Goal: Transaction & Acquisition: Purchase product/service

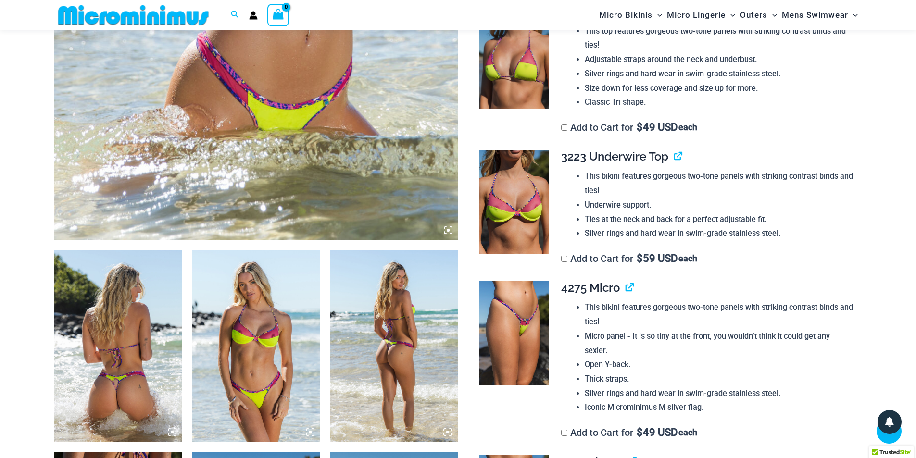
scroll to position [471, 0]
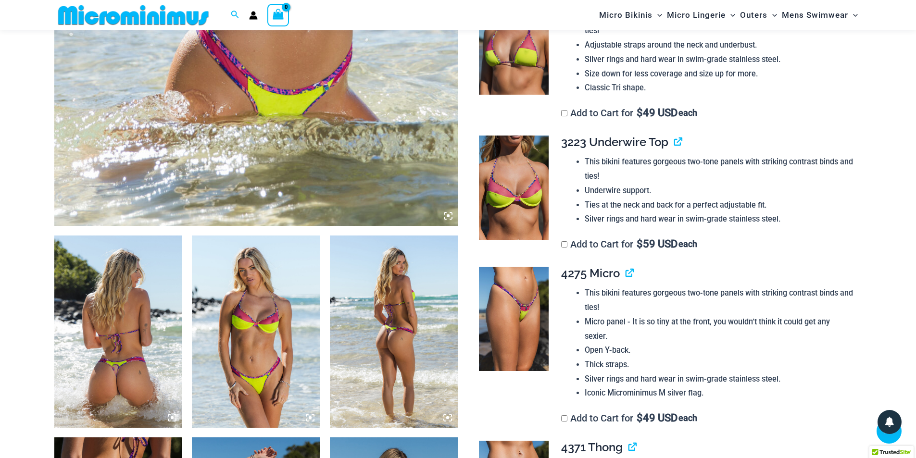
click at [447, 217] on icon at bounding box center [447, 215] width 3 height 3
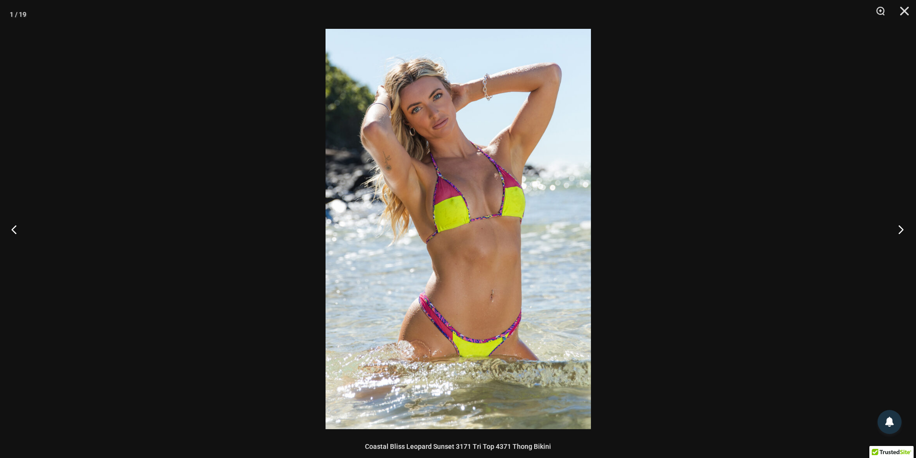
click at [900, 223] on button "Next" at bounding box center [898, 229] width 36 height 48
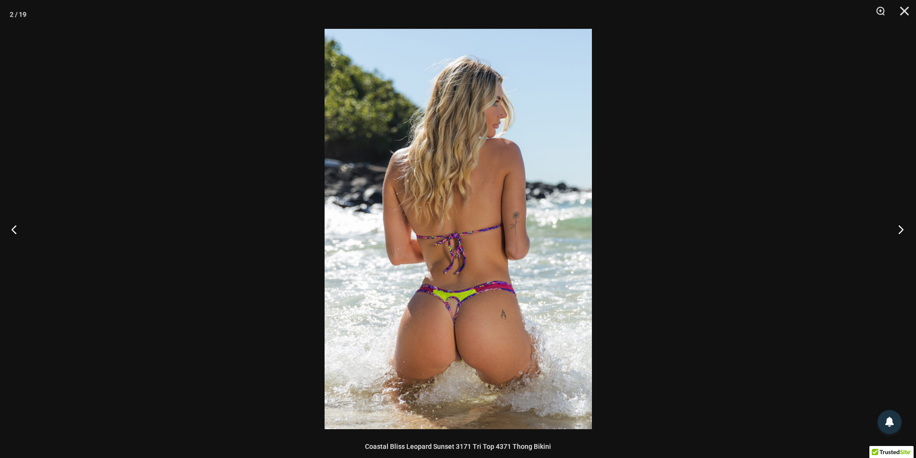
click at [900, 223] on button "Next" at bounding box center [898, 229] width 36 height 48
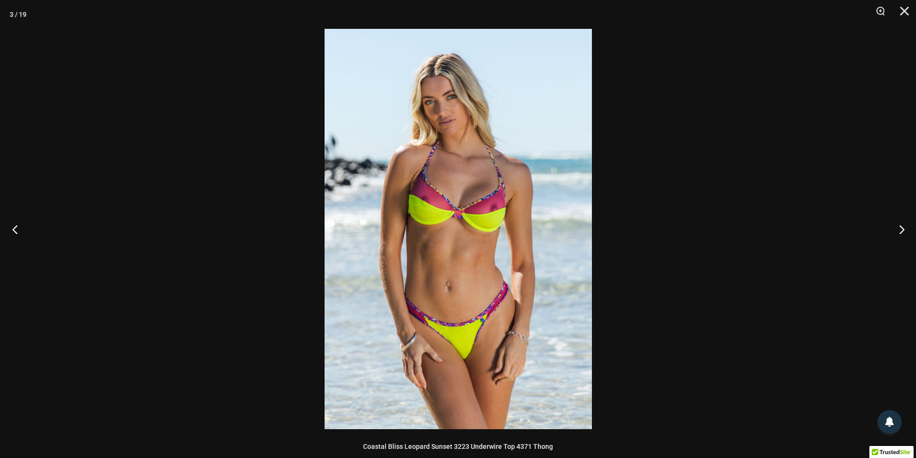
click at [13, 232] on button "Previous" at bounding box center [18, 229] width 36 height 48
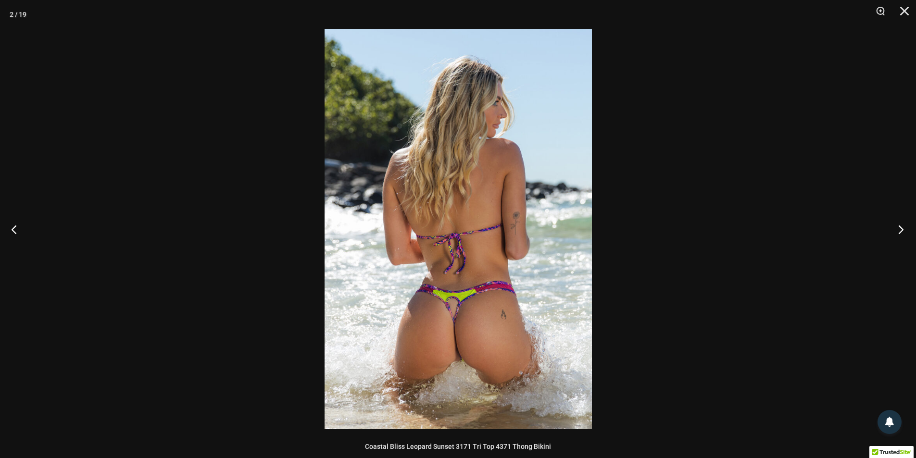
click at [899, 232] on button "Next" at bounding box center [898, 229] width 36 height 48
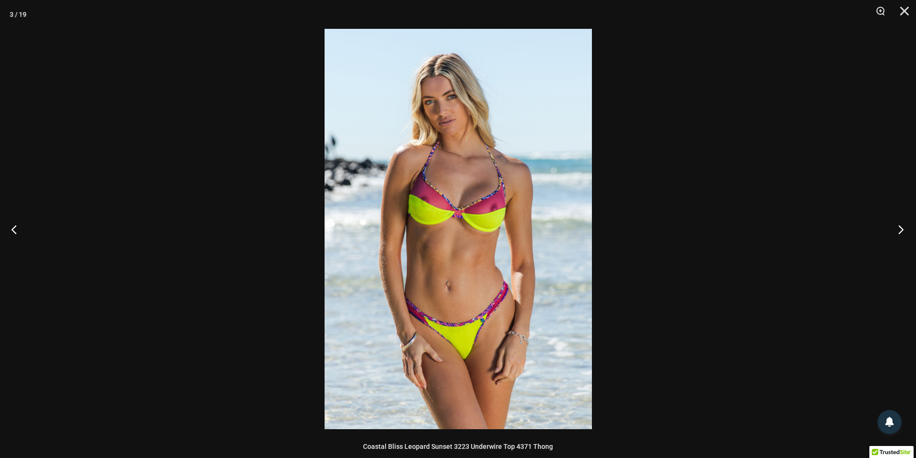
click at [899, 232] on button "Next" at bounding box center [898, 229] width 36 height 48
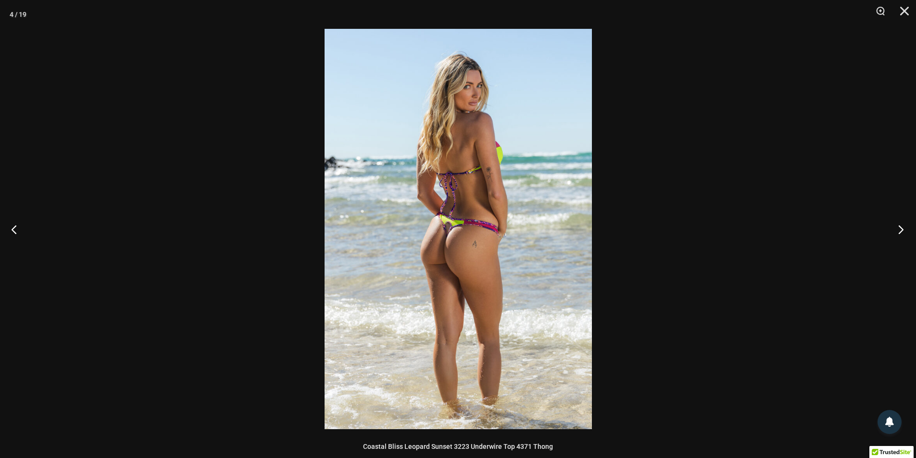
click at [899, 232] on button "Next" at bounding box center [898, 229] width 36 height 48
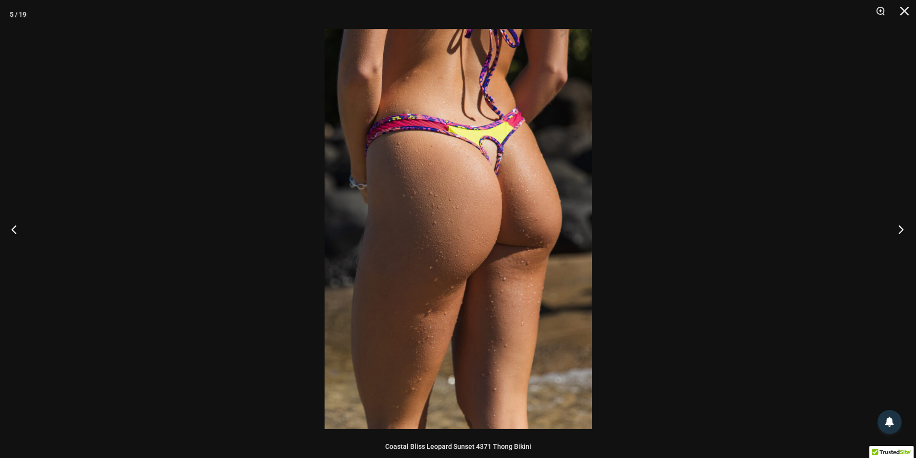
click at [899, 232] on button "Next" at bounding box center [898, 229] width 36 height 48
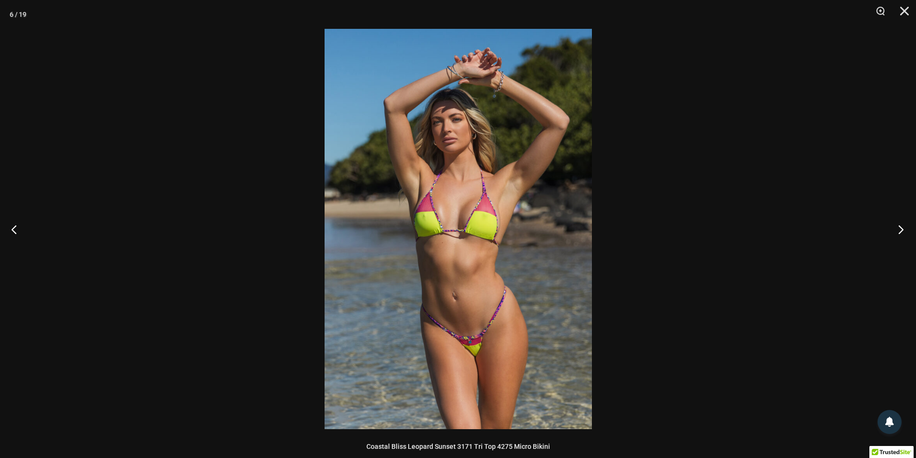
click at [899, 232] on button "Next" at bounding box center [898, 229] width 36 height 48
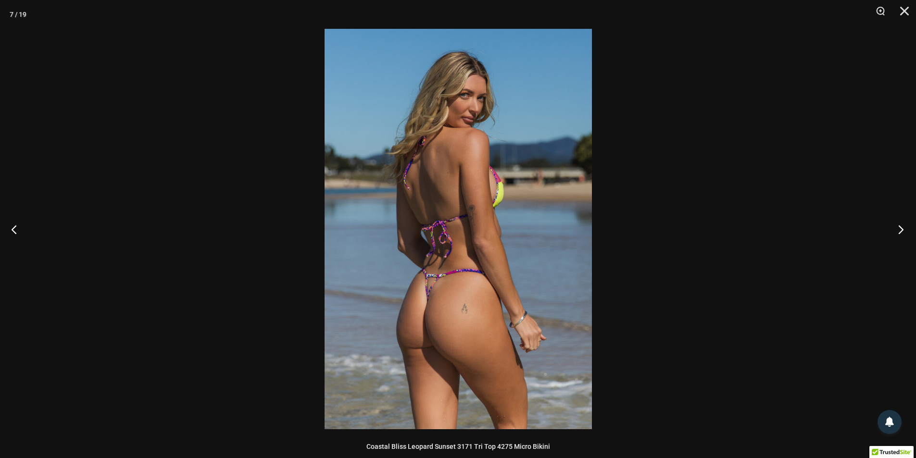
click at [899, 232] on button "Next" at bounding box center [898, 229] width 36 height 48
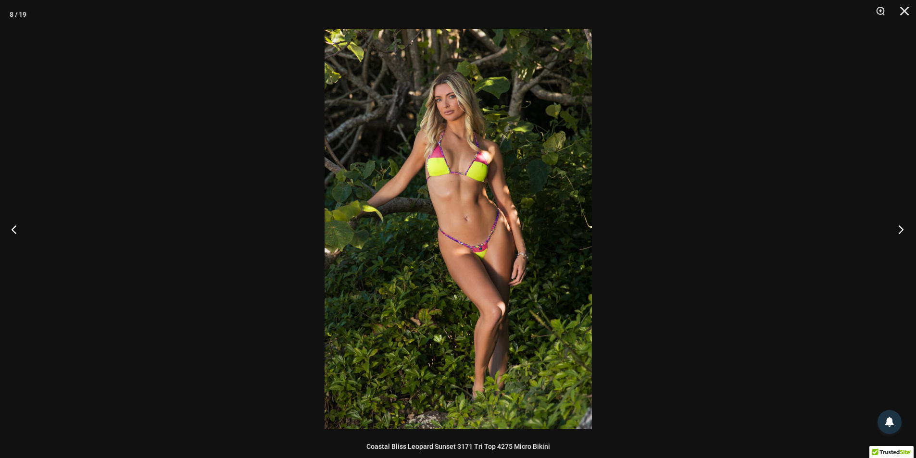
click at [899, 232] on button "Next" at bounding box center [898, 229] width 36 height 48
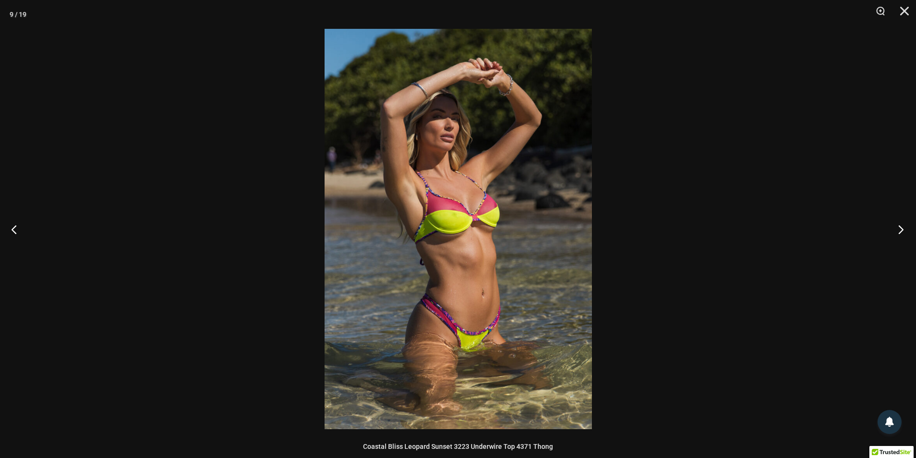
click at [899, 232] on button "Next" at bounding box center [898, 229] width 36 height 48
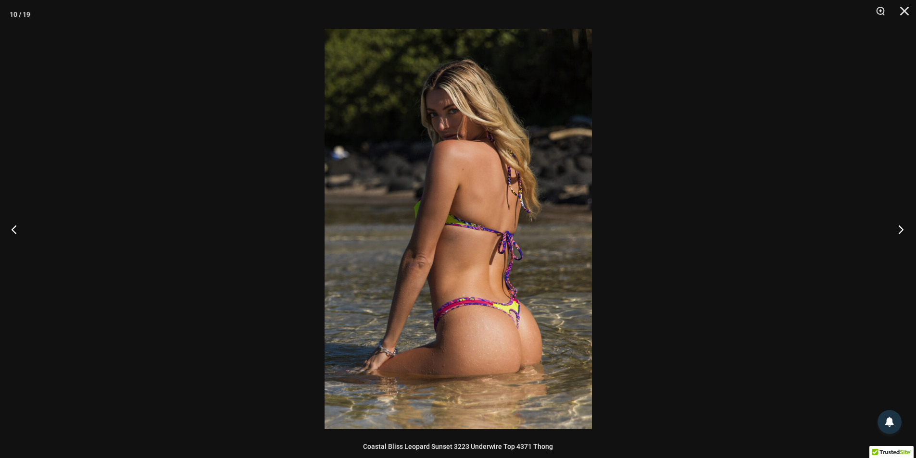
click at [899, 232] on button "Next" at bounding box center [898, 229] width 36 height 48
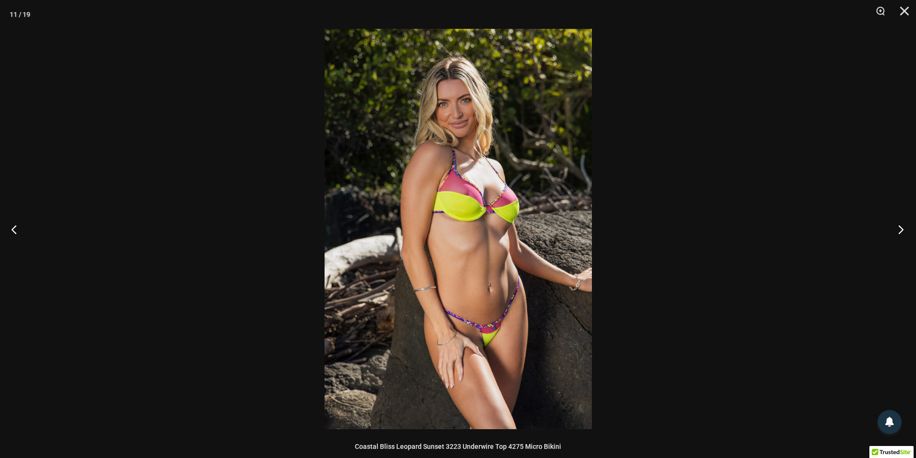
click at [899, 232] on button "Next" at bounding box center [898, 229] width 36 height 48
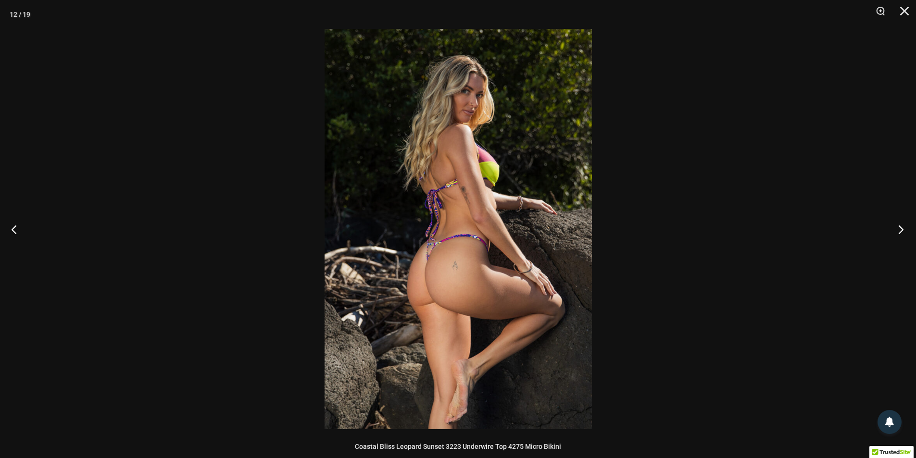
click at [899, 232] on button "Next" at bounding box center [898, 229] width 36 height 48
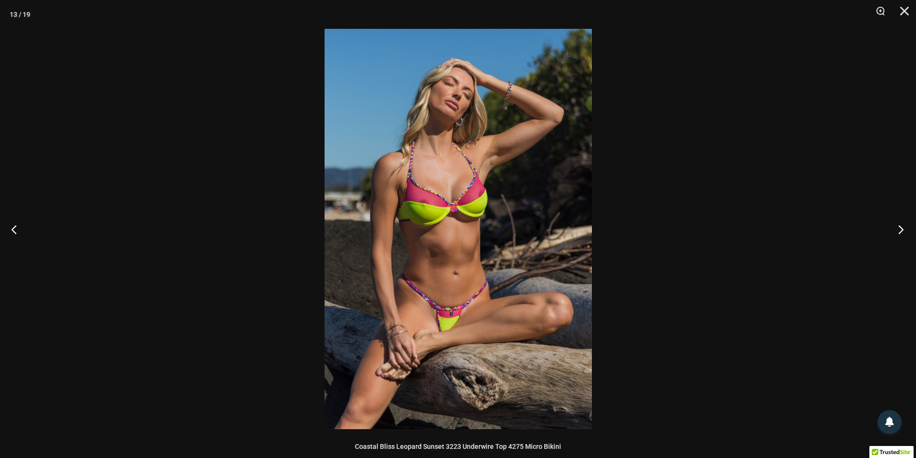
click at [899, 232] on button "Next" at bounding box center [898, 229] width 36 height 48
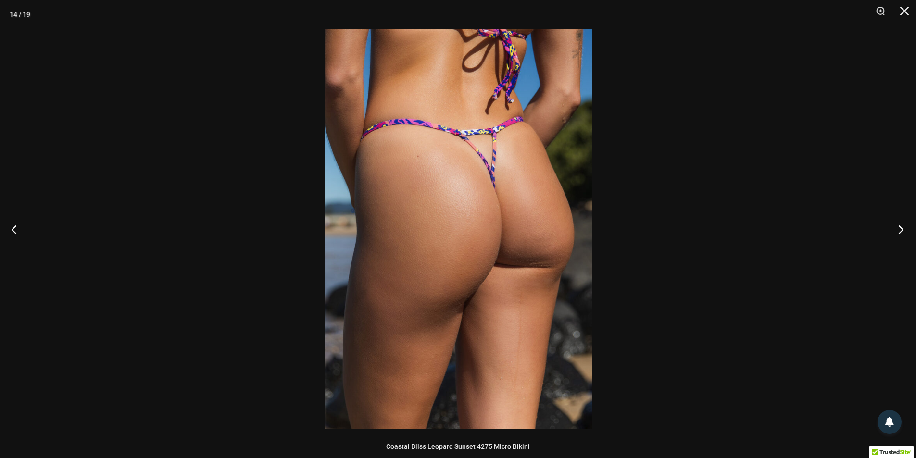
click at [899, 232] on button "Next" at bounding box center [898, 229] width 36 height 48
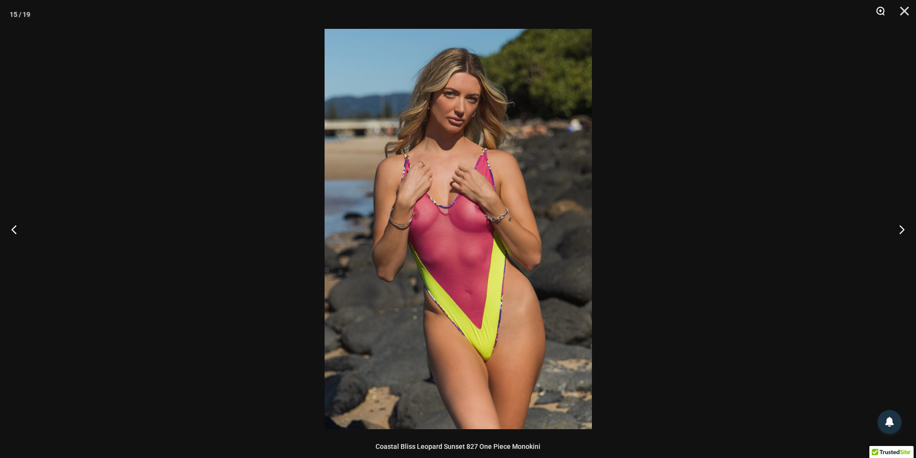
click at [885, 12] on button "Zoom" at bounding box center [877, 14] width 24 height 29
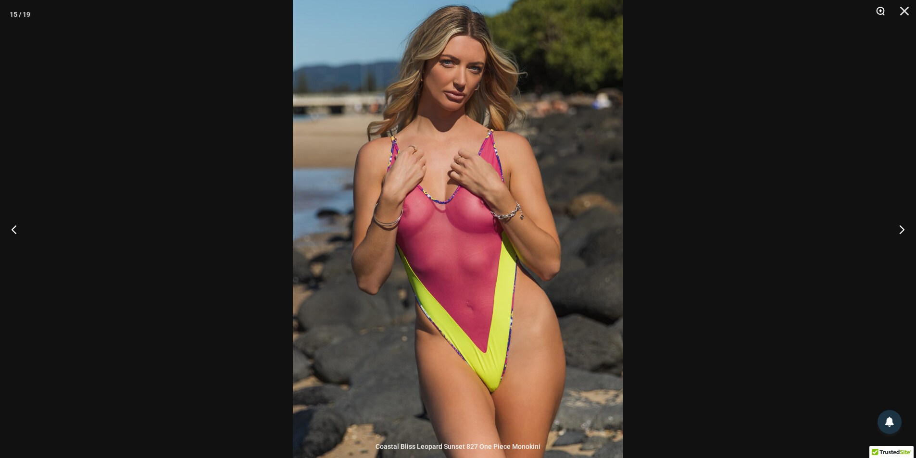
click at [885, 12] on button "Zoom" at bounding box center [877, 14] width 24 height 29
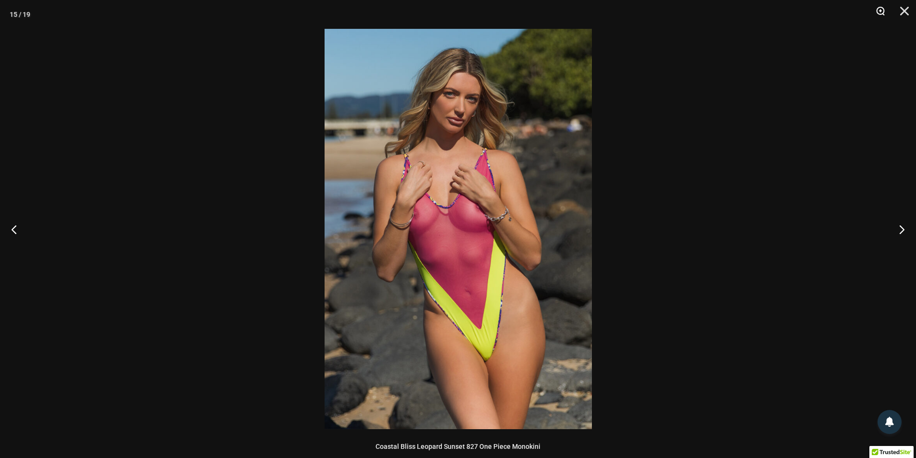
click at [885, 12] on button "Zoom" at bounding box center [877, 14] width 24 height 29
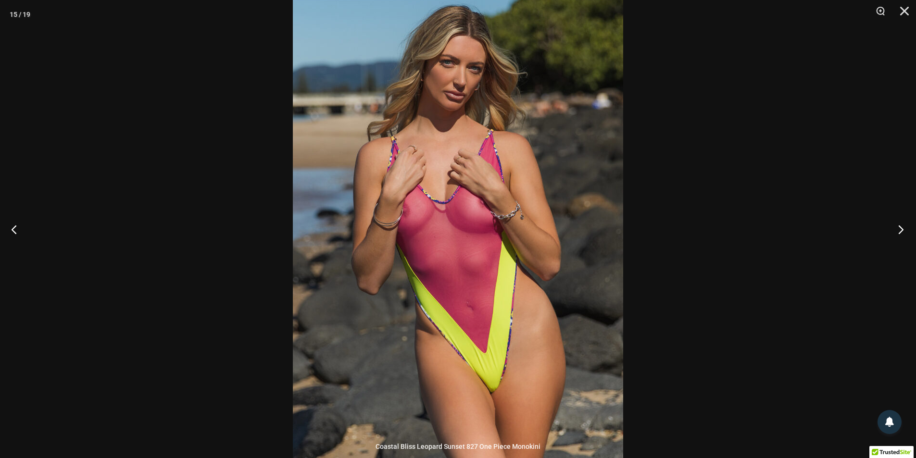
click at [901, 222] on button "Next" at bounding box center [898, 229] width 36 height 48
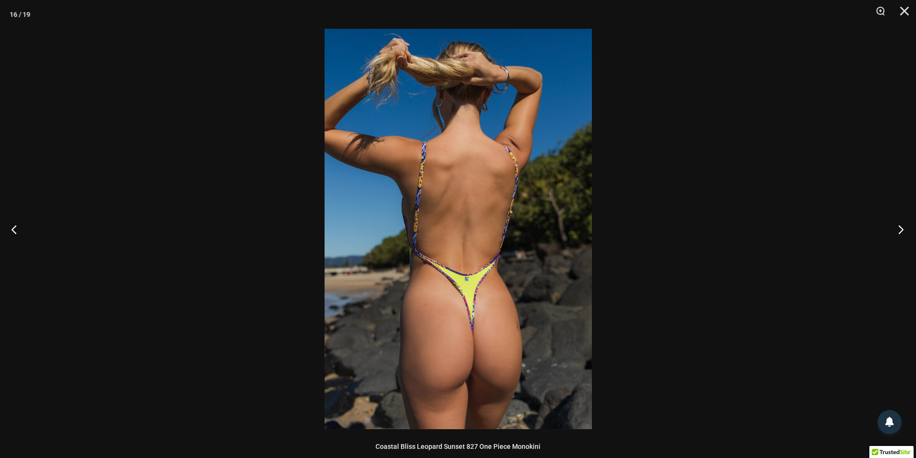
click at [900, 222] on button "Next" at bounding box center [898, 229] width 36 height 48
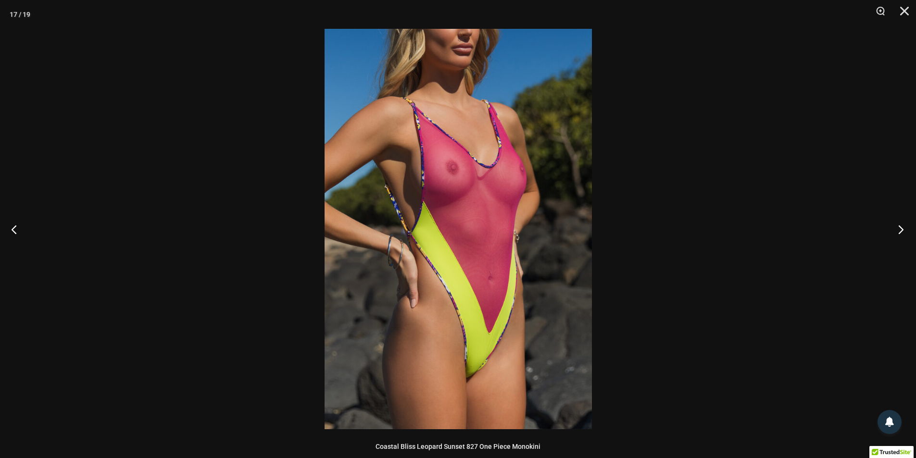
click at [900, 222] on button "Next" at bounding box center [898, 229] width 36 height 48
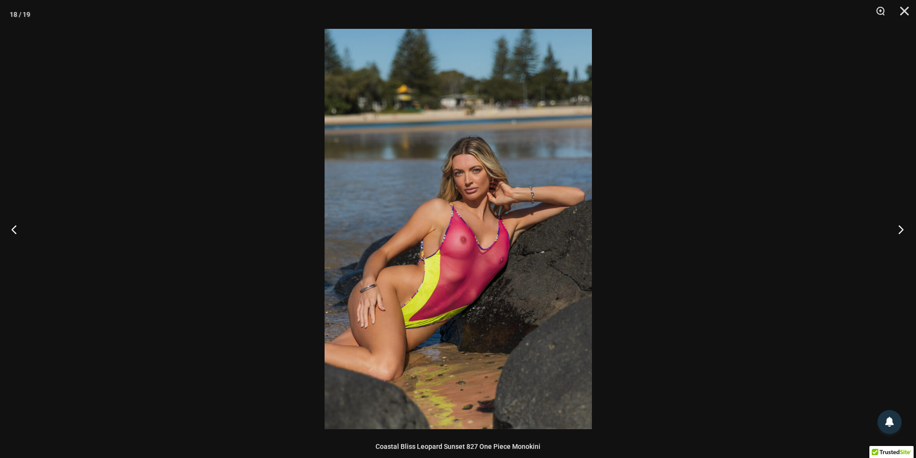
click at [900, 222] on button "Next" at bounding box center [898, 229] width 36 height 48
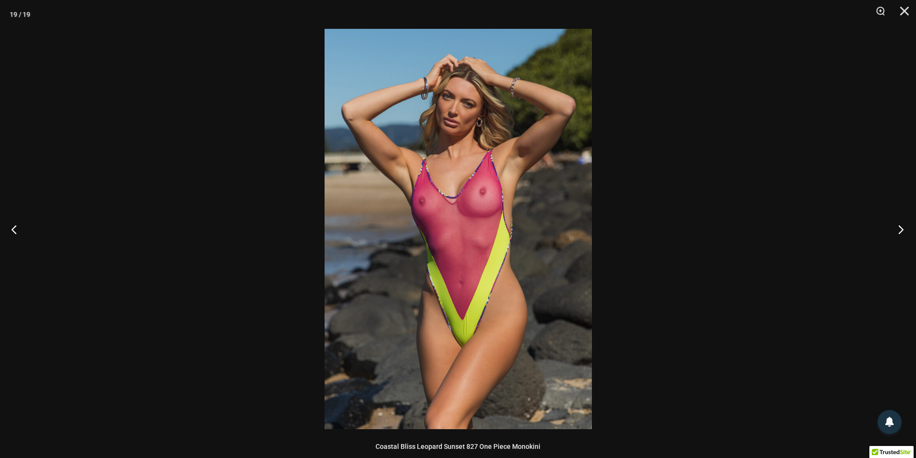
click at [900, 222] on button "Next" at bounding box center [898, 229] width 36 height 48
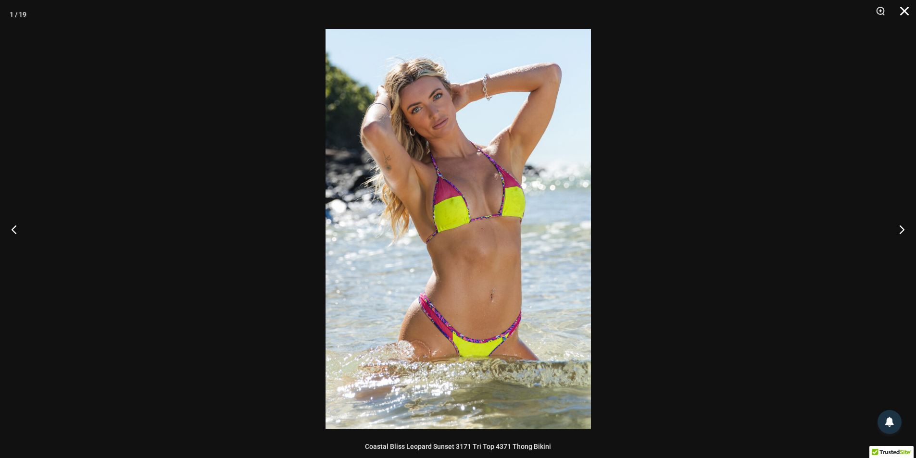
click at [904, 12] on button "Close" at bounding box center [901, 14] width 24 height 29
